Goal: Task Accomplishment & Management: Use online tool/utility

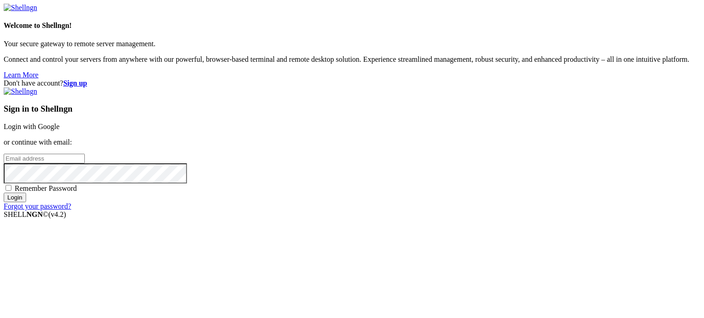
click at [446, 121] on div "Sign in to Shellngn Login with Google or continue with email: Remember Password…" at bounding box center [352, 149] width 697 height 123
click at [60, 123] on link "Login with Google" at bounding box center [32, 127] width 56 height 8
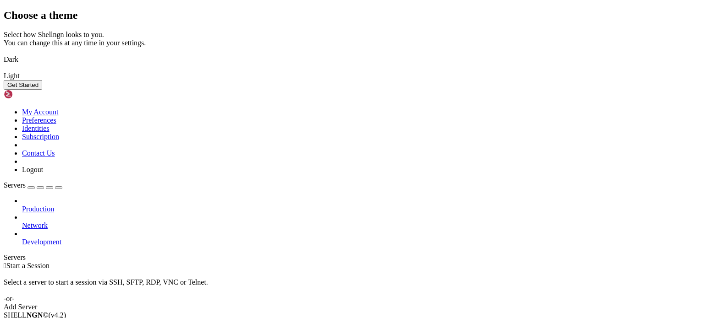
click at [42, 90] on button "Get Started" at bounding box center [23, 85] width 38 height 10
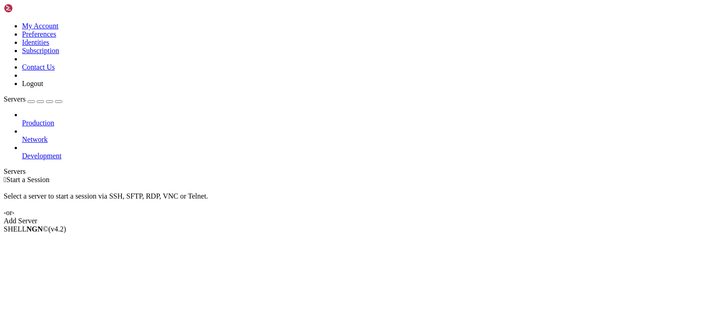
click at [4, 22] on link at bounding box center [4, 22] width 0 height 0
click at [43, 88] on link "Logout" at bounding box center [32, 84] width 21 height 8
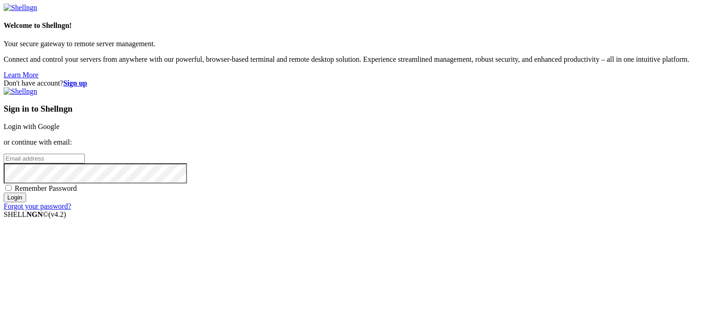
click at [60, 123] on link "Login with Google" at bounding box center [32, 127] width 56 height 8
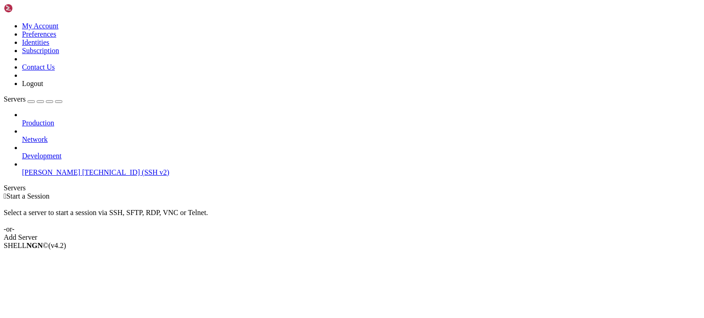
click at [390, 234] on link "Add Server" at bounding box center [352, 238] width 697 height 8
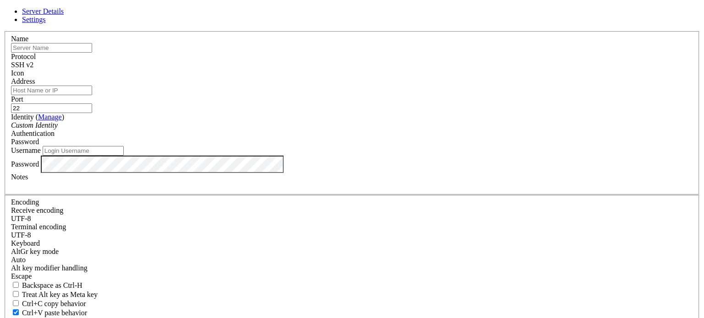
click at [68, 130] on div "Server Details Settings Name Protocol SSH v2 Icon" at bounding box center [352, 196] width 697 height 379
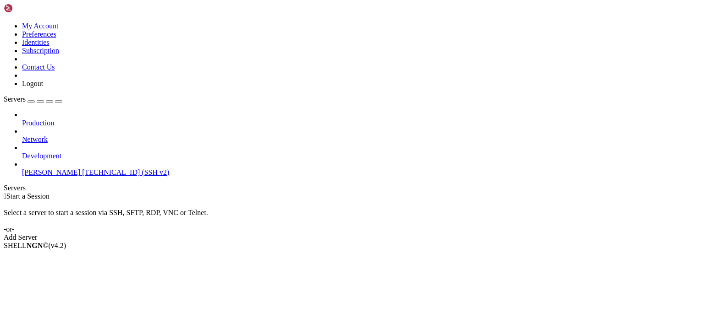
click at [82, 169] on span "[TECHNICAL_ID] (SSH v2)" at bounding box center [125, 173] width 87 height 8
click at [46, 169] on span "[PERSON_NAME]" at bounding box center [51, 173] width 58 height 8
